Goal: Task Accomplishment & Management: Use online tool/utility

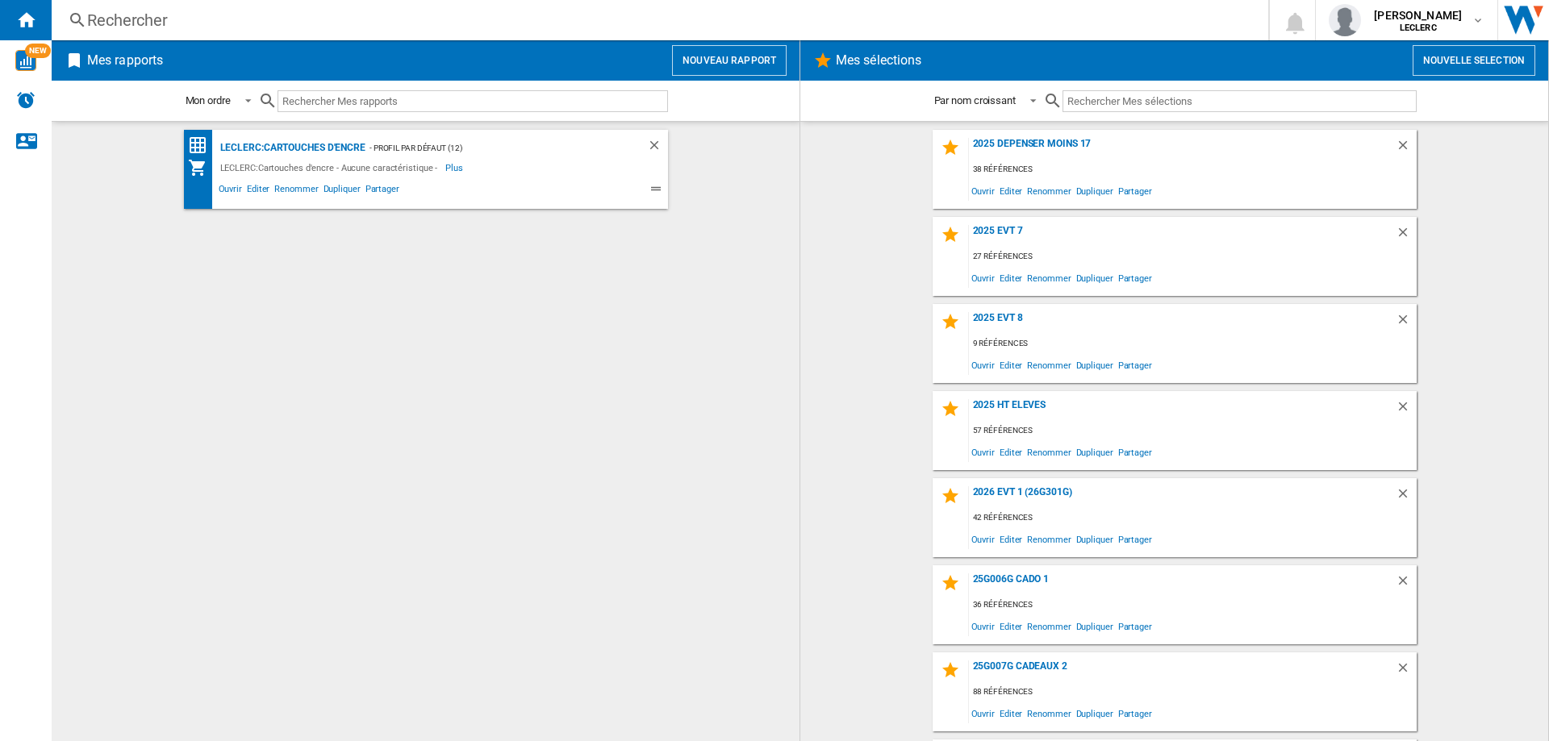
click at [1084, 106] on input "text" at bounding box center [1239, 101] width 354 height 22
type input "5"
type input "2"
click at [1441, 68] on button "Nouvelle selection" at bounding box center [1474, 60] width 123 height 31
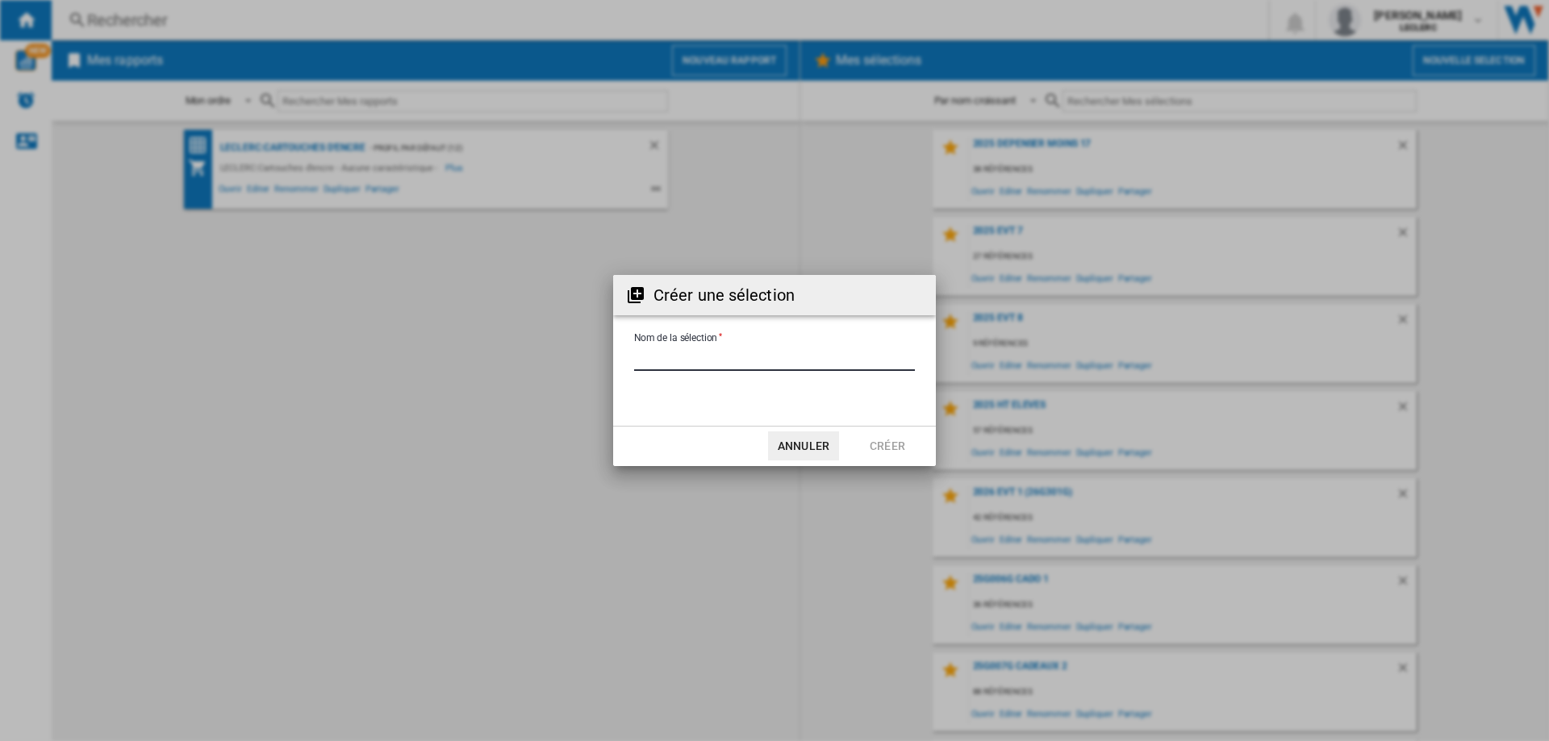
click at [726, 352] on input "Nom de la sélection" at bounding box center [774, 359] width 281 height 24
type input "**********"
click at [891, 451] on button "Créer" at bounding box center [887, 446] width 71 height 29
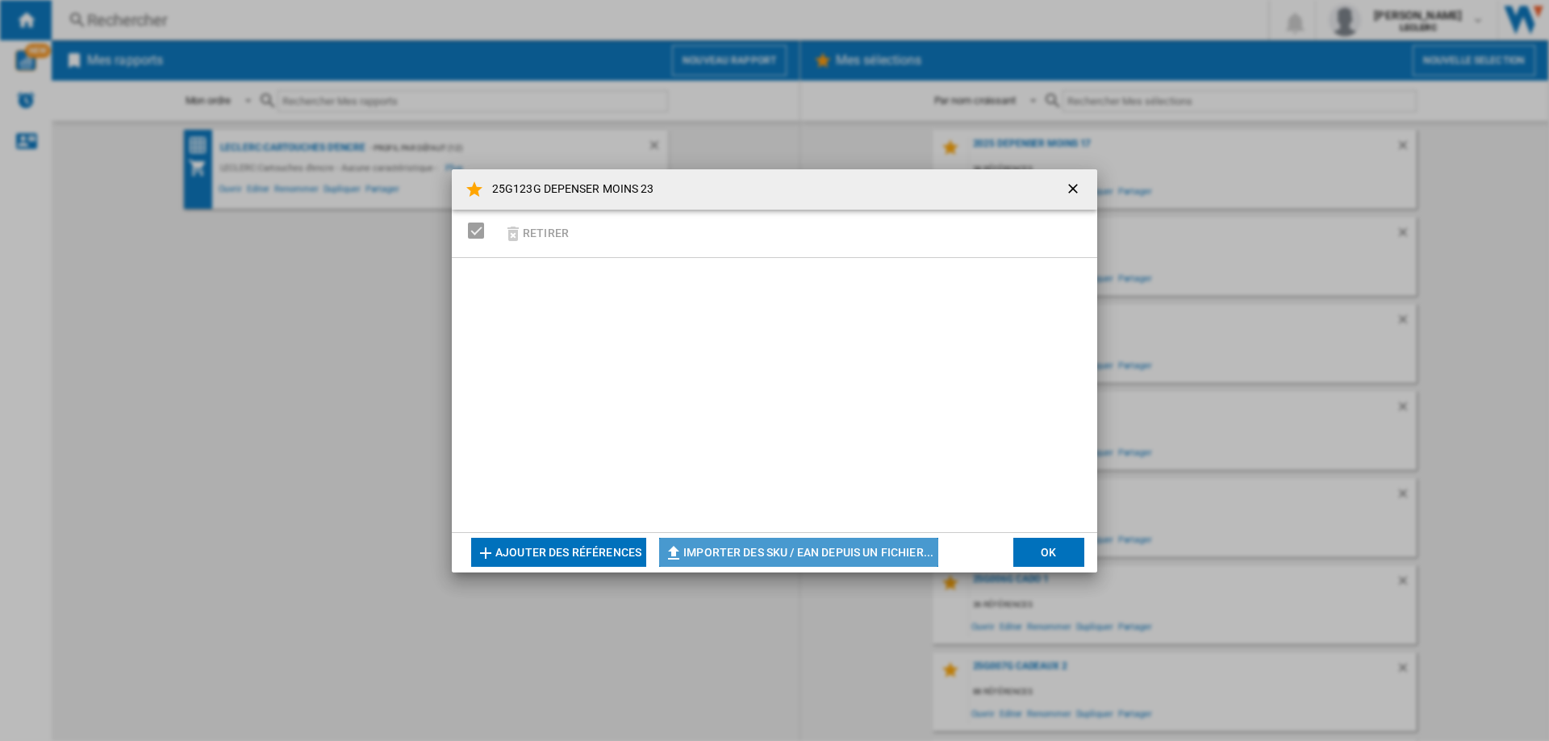
click at [767, 554] on button "Importer des SKU / EAN depuis un fichier..." at bounding box center [798, 552] width 279 height 29
type input "**********"
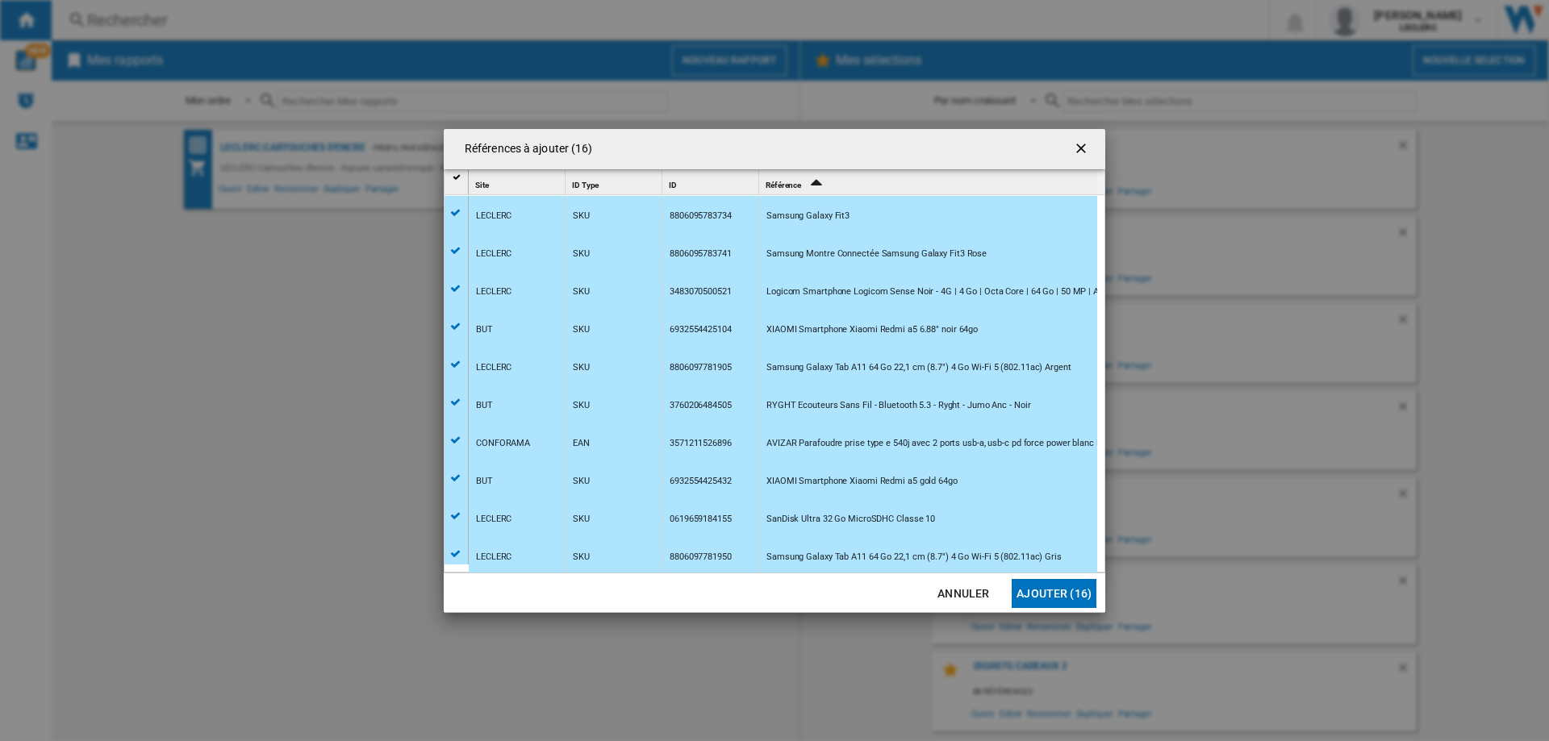
click at [1054, 598] on button "Ajouter (16)" at bounding box center [1054, 593] width 85 height 29
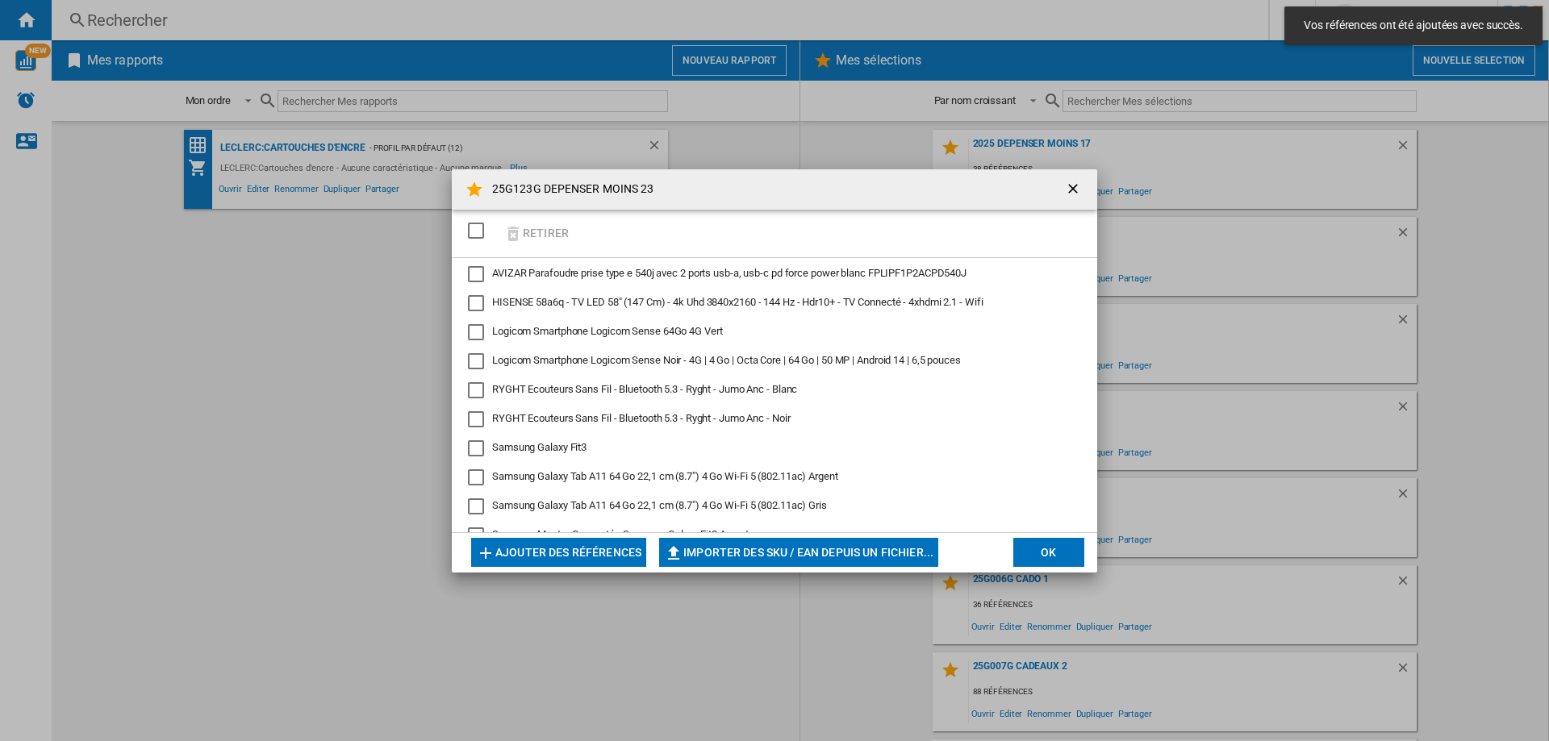
click at [1053, 553] on button "OK" at bounding box center [1048, 552] width 71 height 29
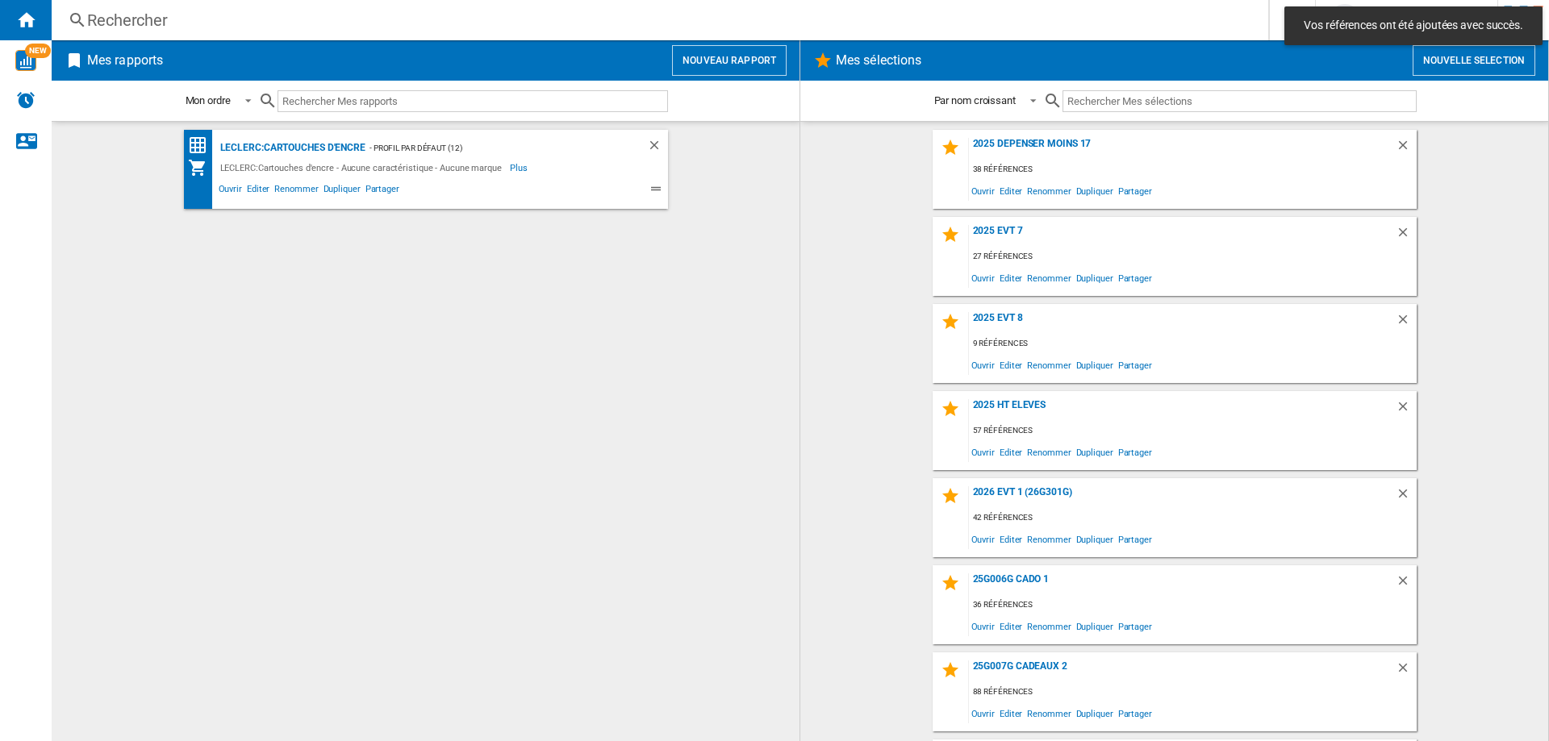
click at [1086, 102] on input "text" at bounding box center [1239, 101] width 354 height 22
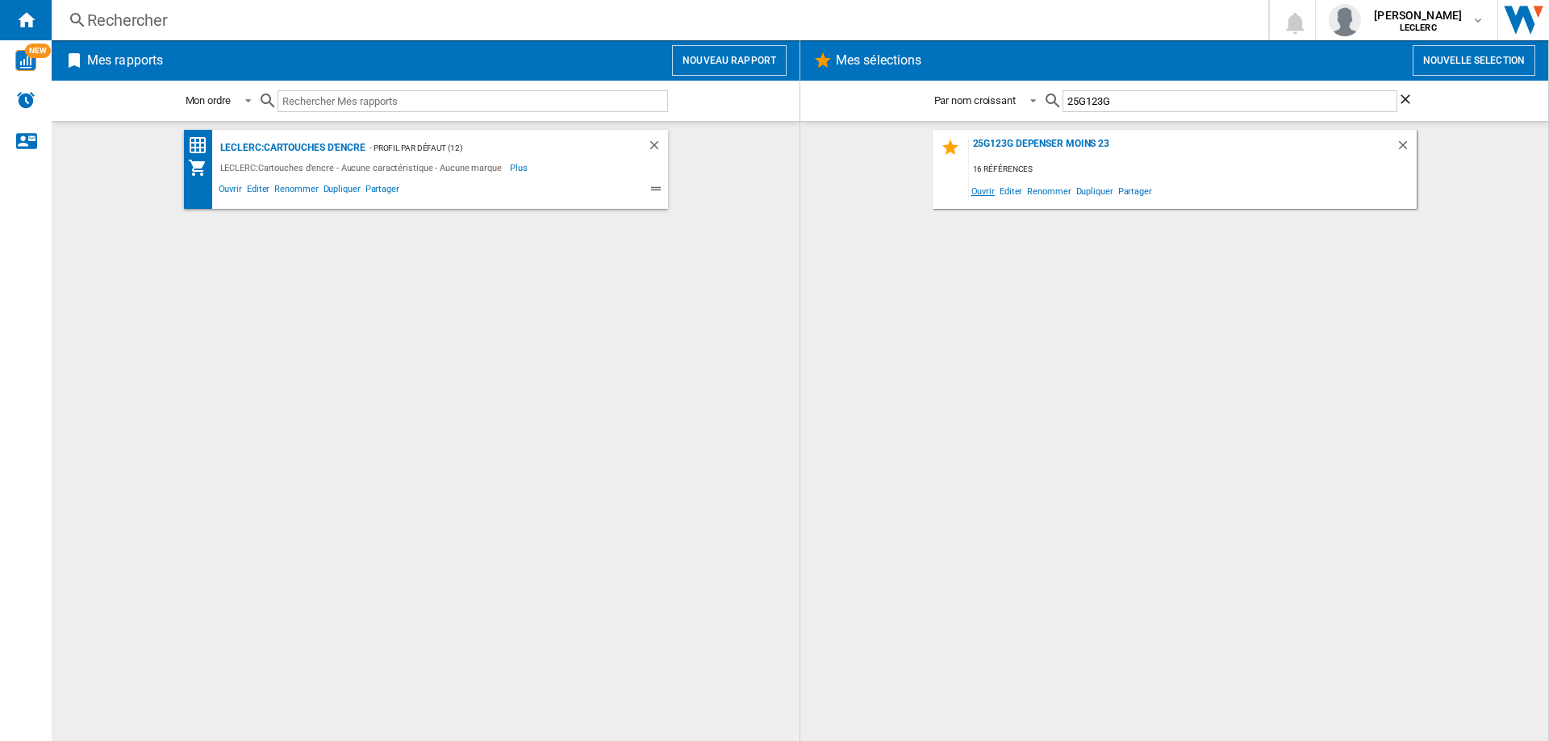
type input "25G123G"
click at [983, 194] on span "Ouvrir" at bounding box center [983, 191] width 28 height 22
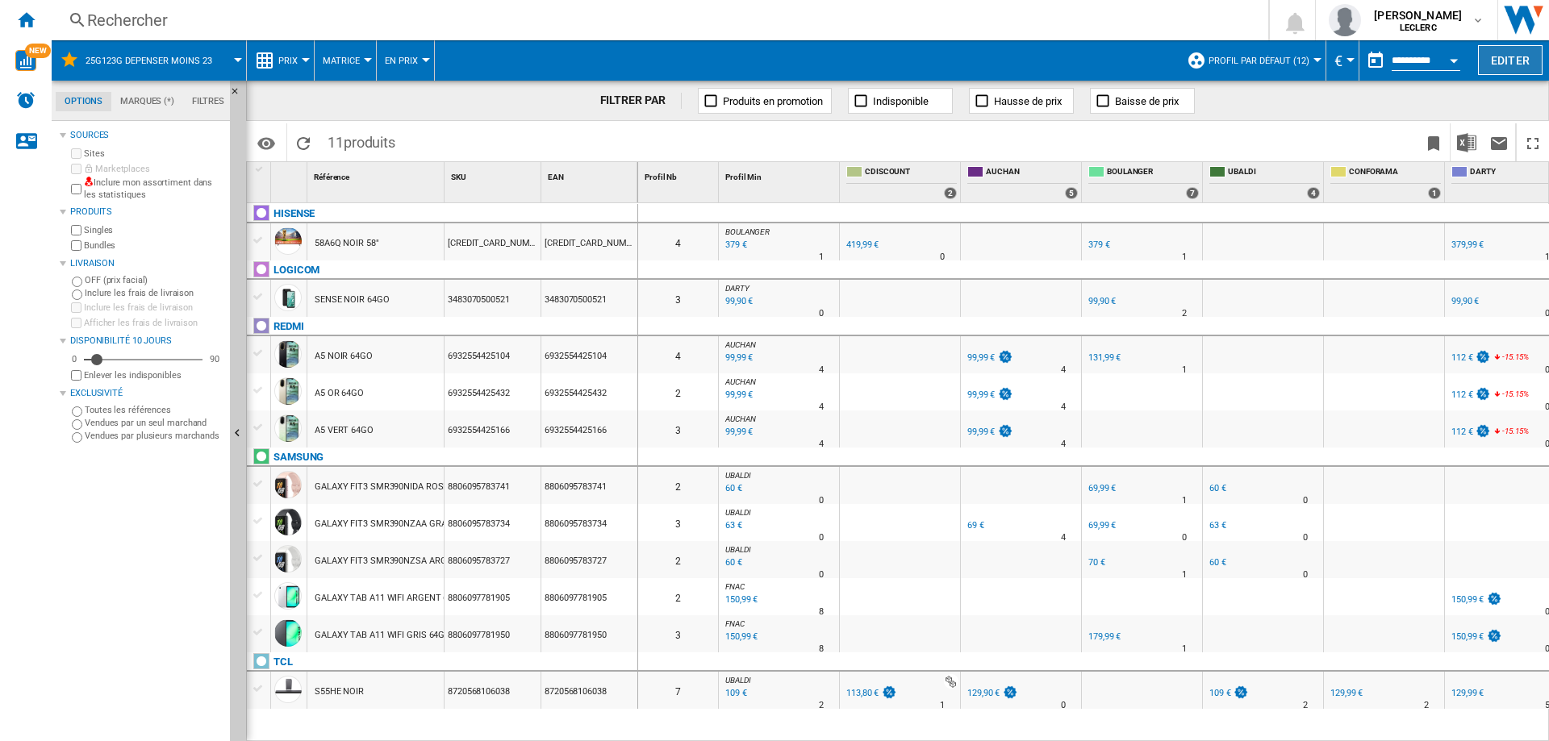
click at [1503, 61] on button "Editer" at bounding box center [1510, 60] width 65 height 30
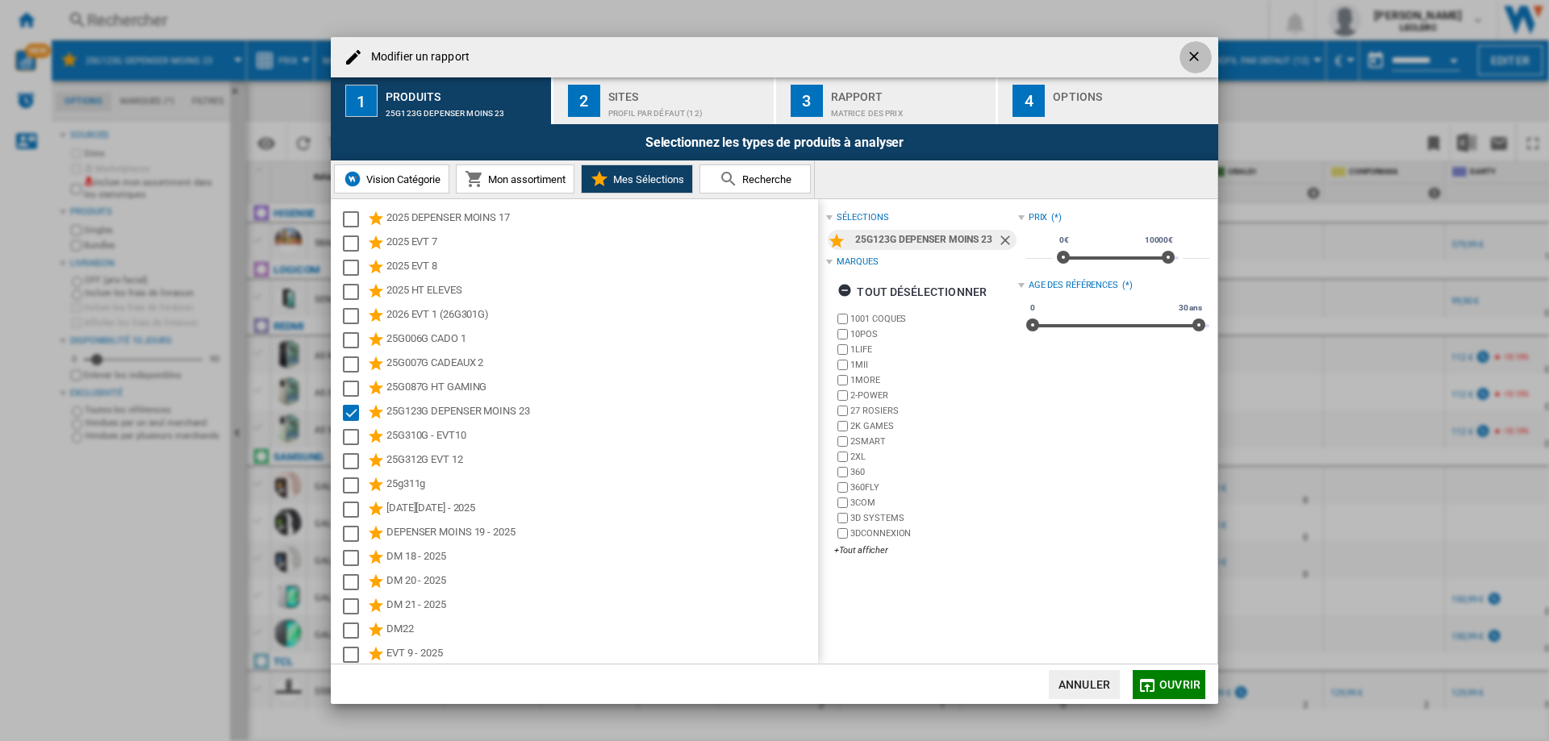
click at [1200, 56] on ng-md-icon "getI18NText('BUTTONS.CLOSE_DIALOG')" at bounding box center [1195, 57] width 19 height 19
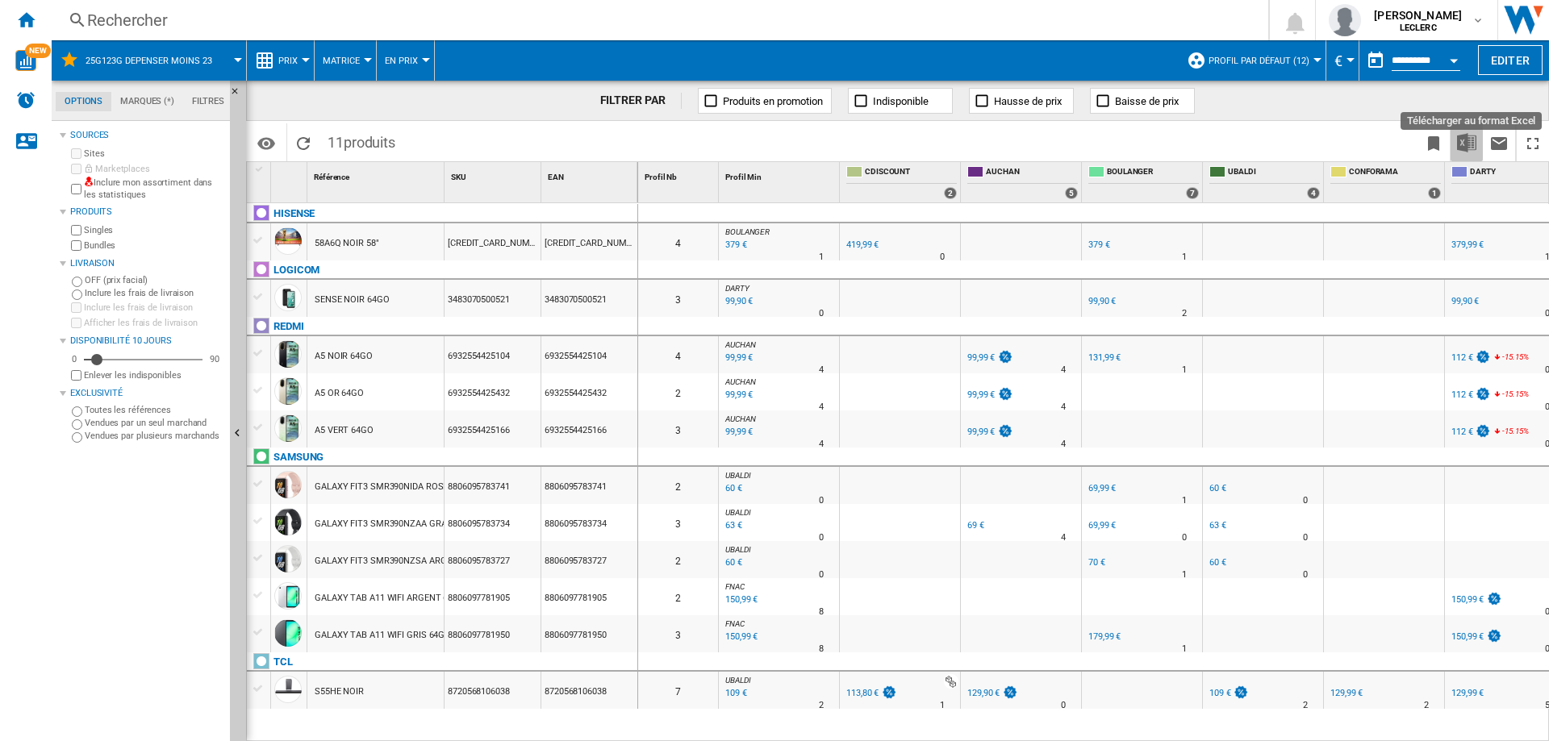
click at [1466, 144] on img "Télécharger au format Excel" at bounding box center [1466, 142] width 19 height 19
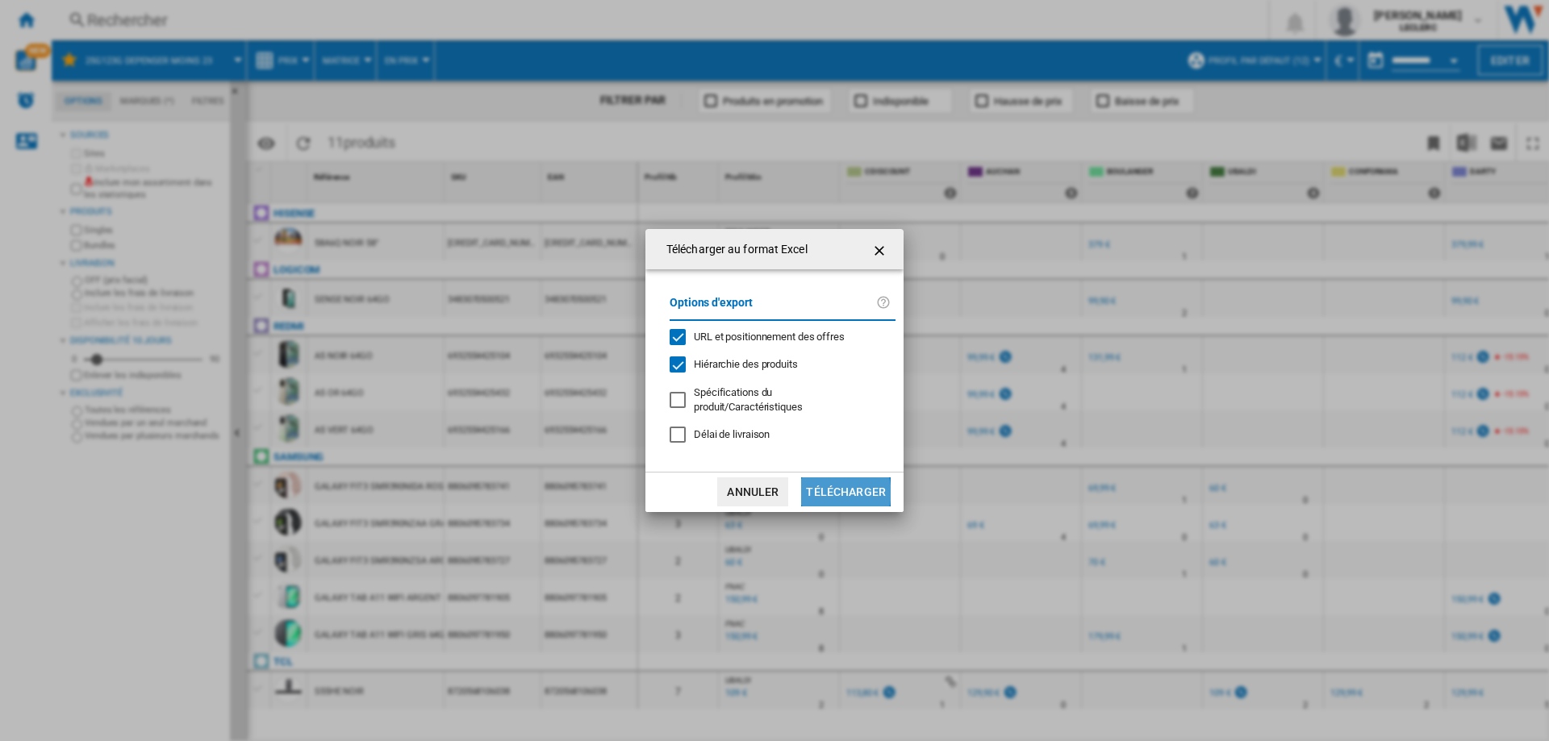
click at [832, 493] on button "Télécharger" at bounding box center [846, 492] width 90 height 29
